Goal: Understand process/instructions

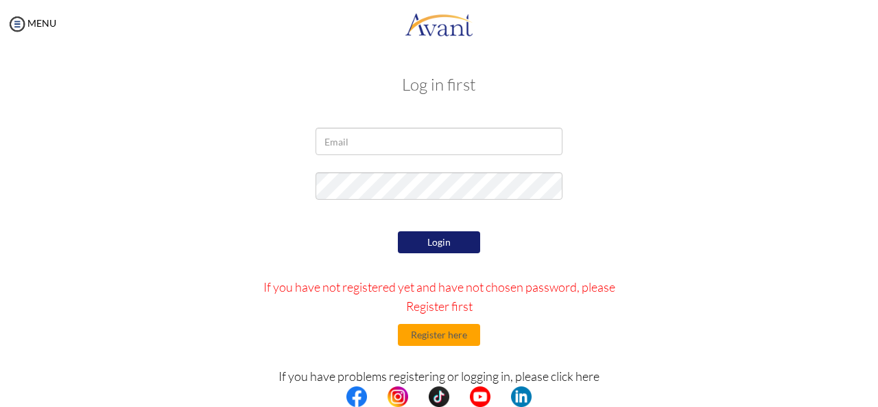
type input "[EMAIL_ADDRESS][DOMAIN_NAME]"
click at [425, 244] on button "Login" at bounding box center [439, 242] width 82 height 22
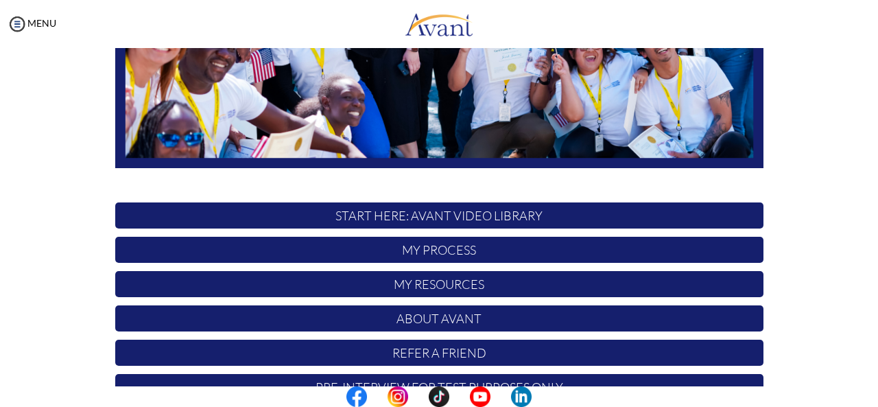
scroll to position [355, 0]
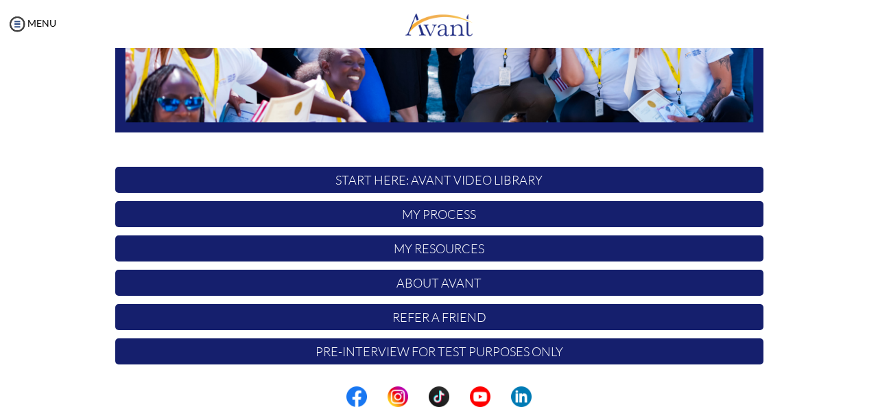
click at [509, 178] on p "START HERE: Avant Video Library" at bounding box center [439, 180] width 648 height 26
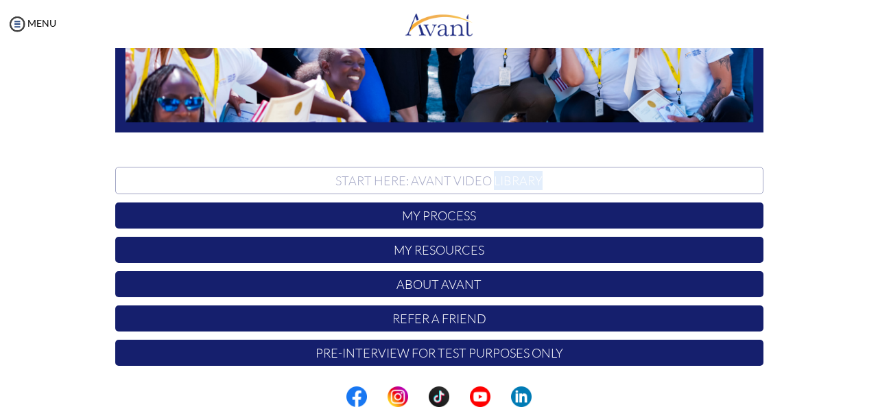
click at [509, 178] on p "START HERE: Avant Video Library" at bounding box center [439, 180] width 648 height 27
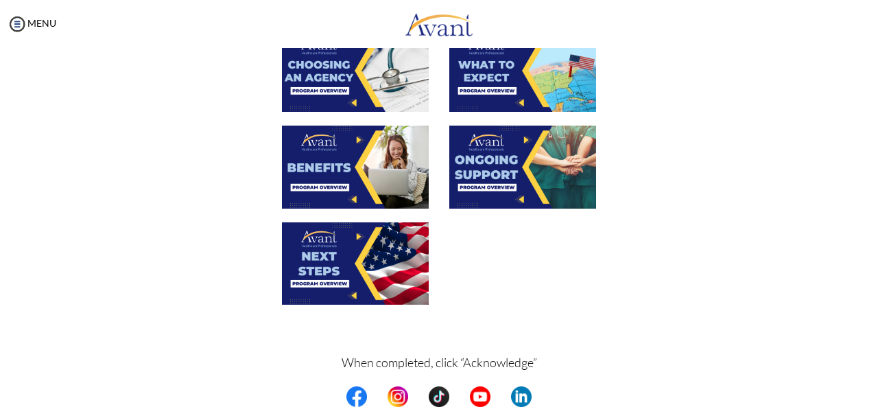
scroll to position [536, 0]
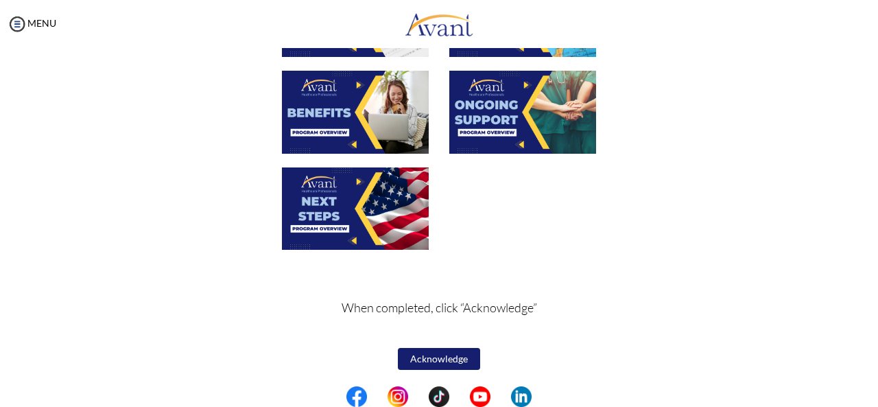
click at [445, 360] on button "Acknowledge" at bounding box center [439, 359] width 82 height 22
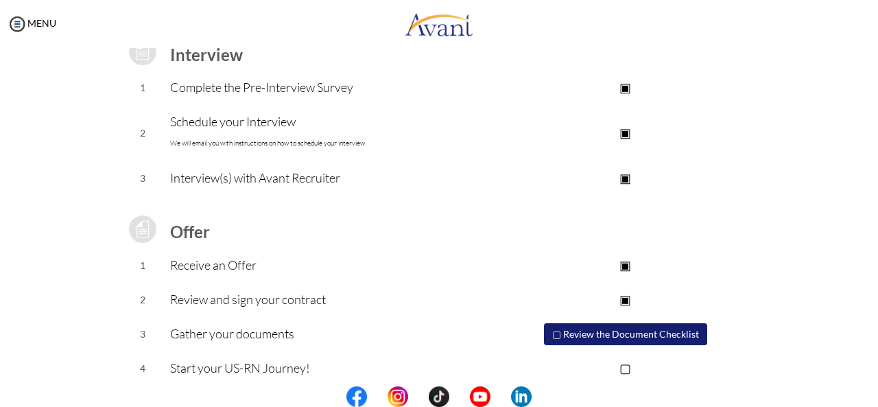
scroll to position [217, 0]
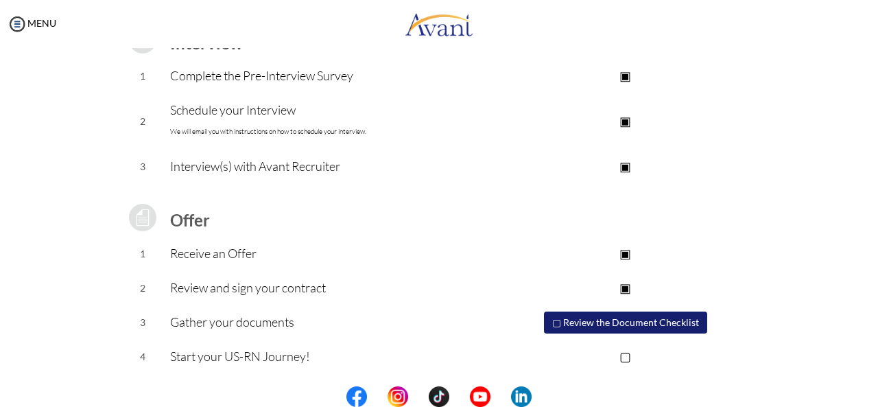
click at [366, 75] on p "Complete the Pre-Interview Survey" at bounding box center [329, 75] width 318 height 19
click at [355, 171] on p "Interview(s) with Avant Recruiter" at bounding box center [329, 165] width 318 height 19
click at [286, 255] on p "Receive an Offer" at bounding box center [329, 253] width 318 height 19
click at [583, 318] on button "▢ Review the Document Checklist" at bounding box center [625, 322] width 163 height 22
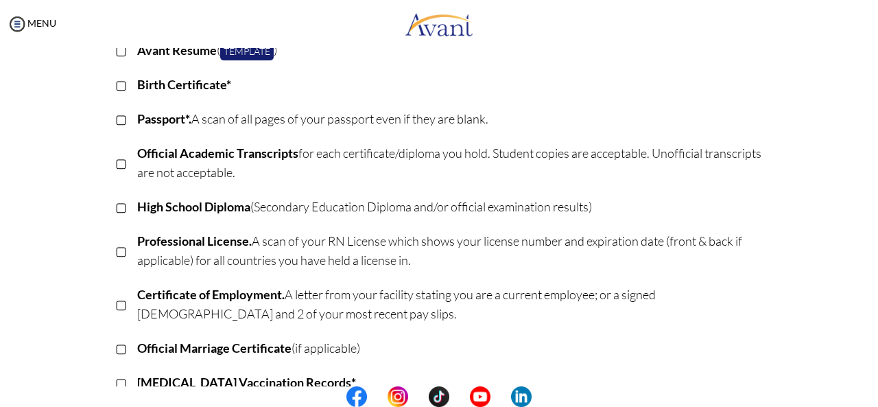
scroll to position [181, 0]
